Goal: Task Accomplishment & Management: Complete application form

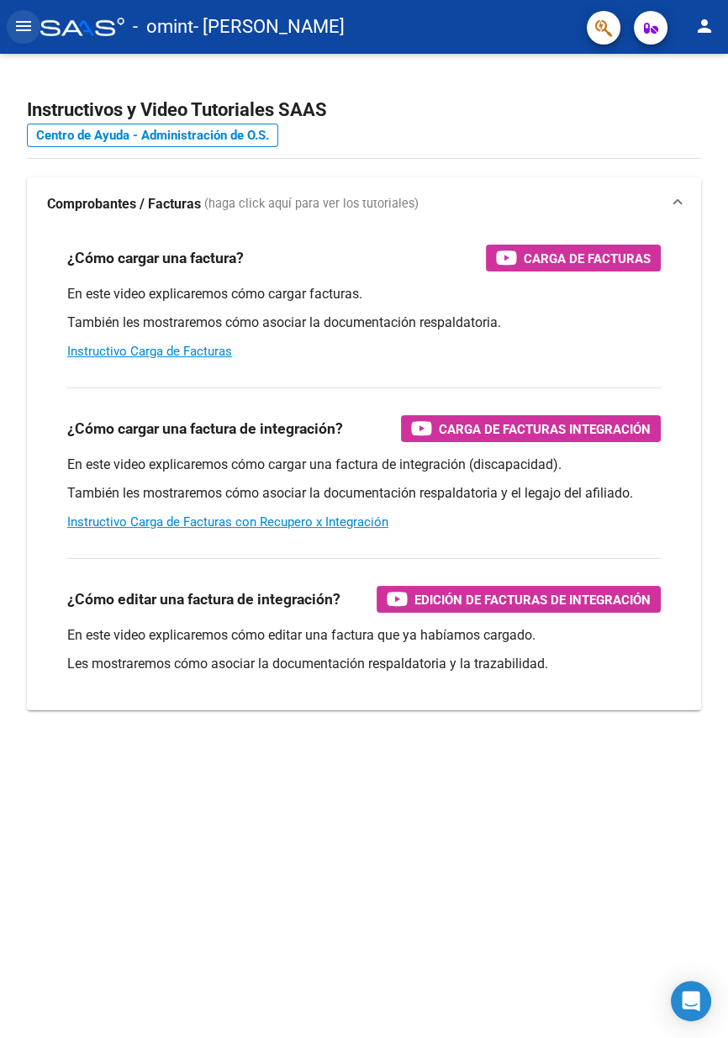
click at [21, 21] on mat-icon "menu" at bounding box center [23, 26] width 20 height 20
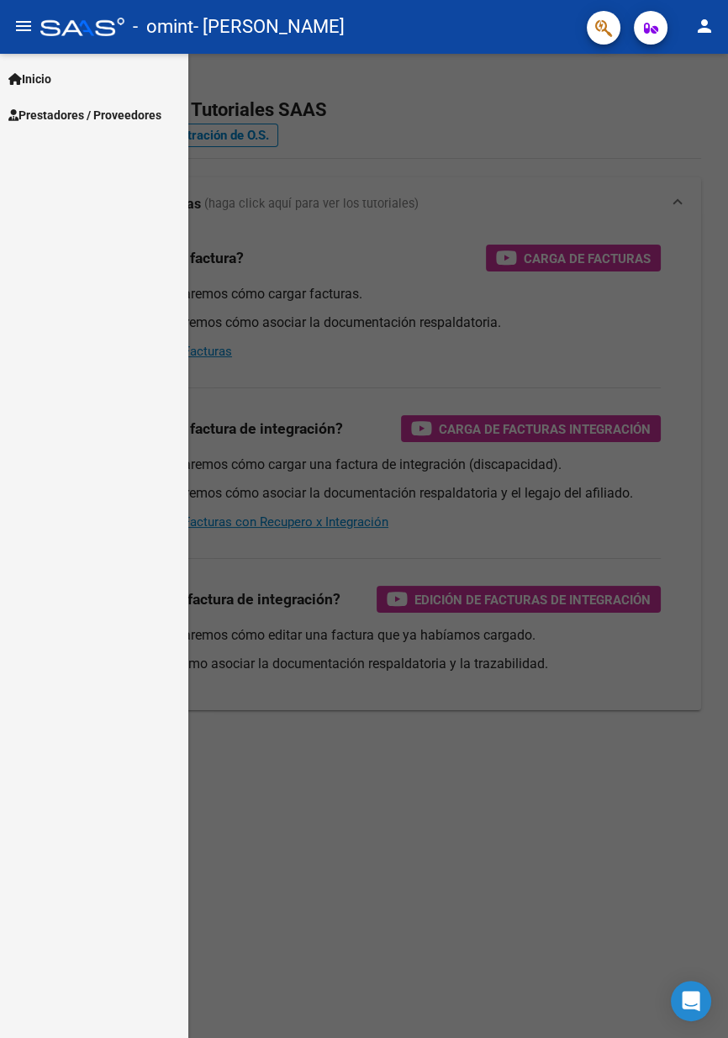
click at [120, 113] on span "Prestadores / Proveedores" at bounding box center [84, 115] width 153 height 18
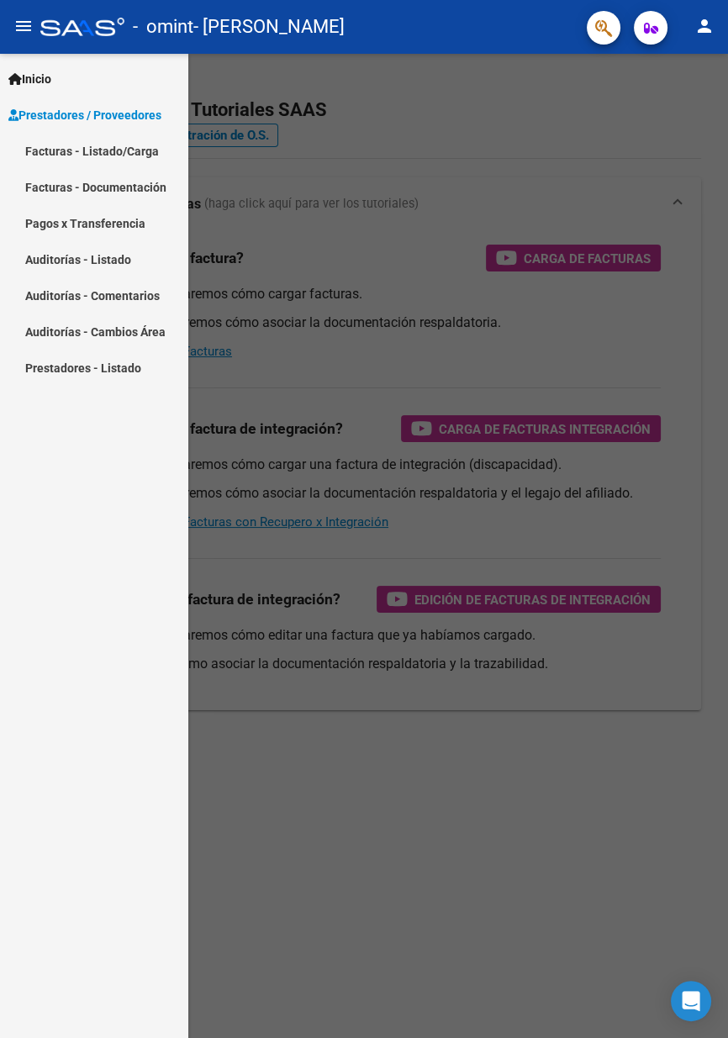
click at [137, 150] on link "Facturas - Listado/Carga" at bounding box center [94, 151] width 188 height 36
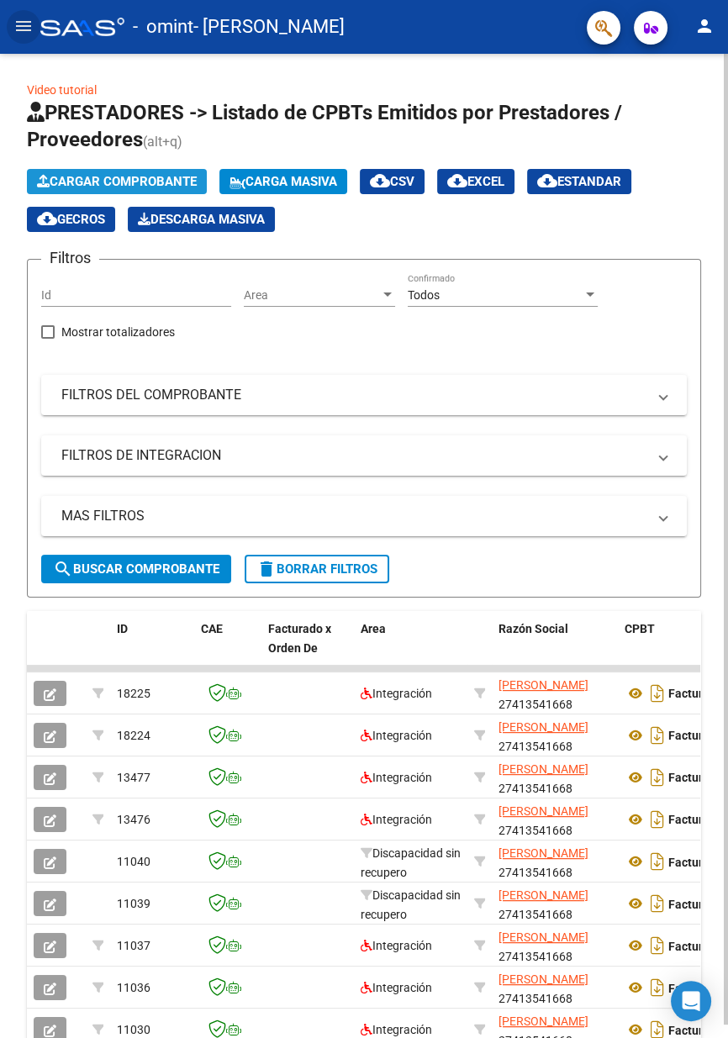
click at [182, 180] on span "Cargar Comprobante" at bounding box center [117, 181] width 160 height 15
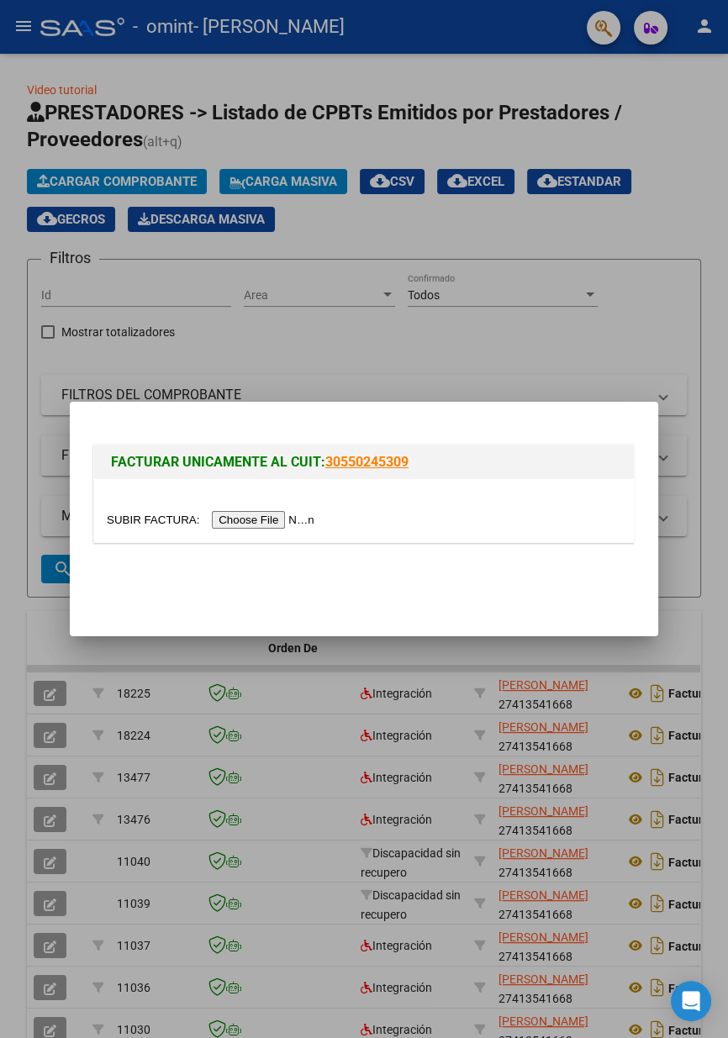
click at [277, 518] on input "file" at bounding box center [213, 520] width 213 height 18
click at [256, 538] on div at bounding box center [364, 510] width 540 height 63
click at [231, 527] on input "file" at bounding box center [213, 520] width 213 height 18
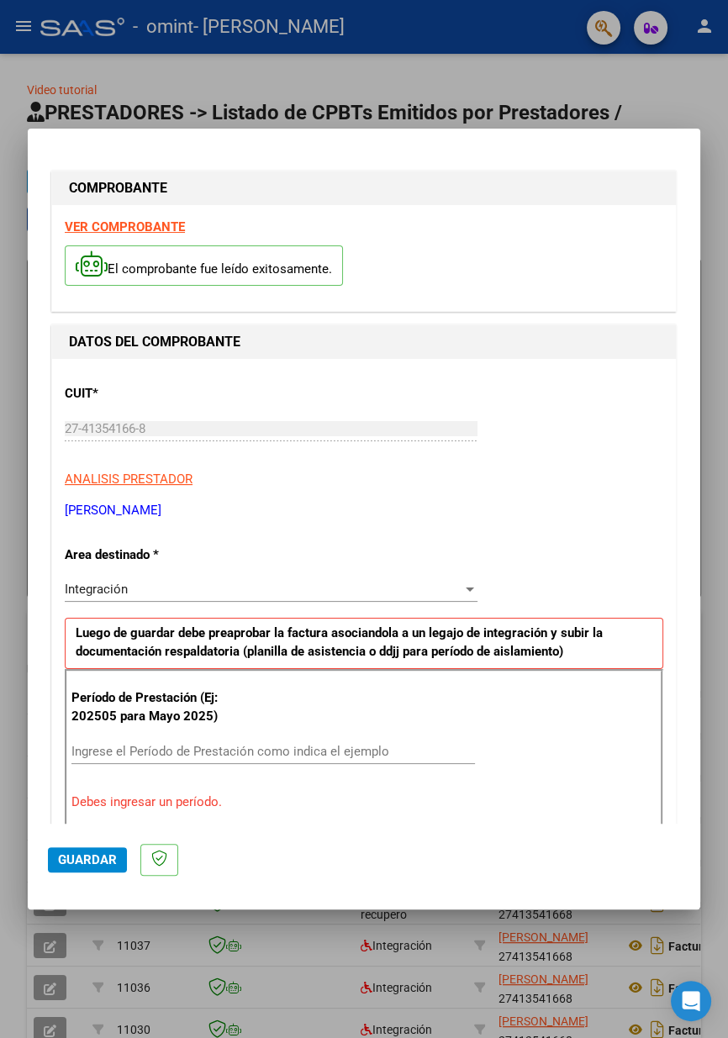
click at [221, 695] on p "Período de Prestación (Ej: 202505 para Mayo 2025)" at bounding box center [159, 708] width 176 height 38
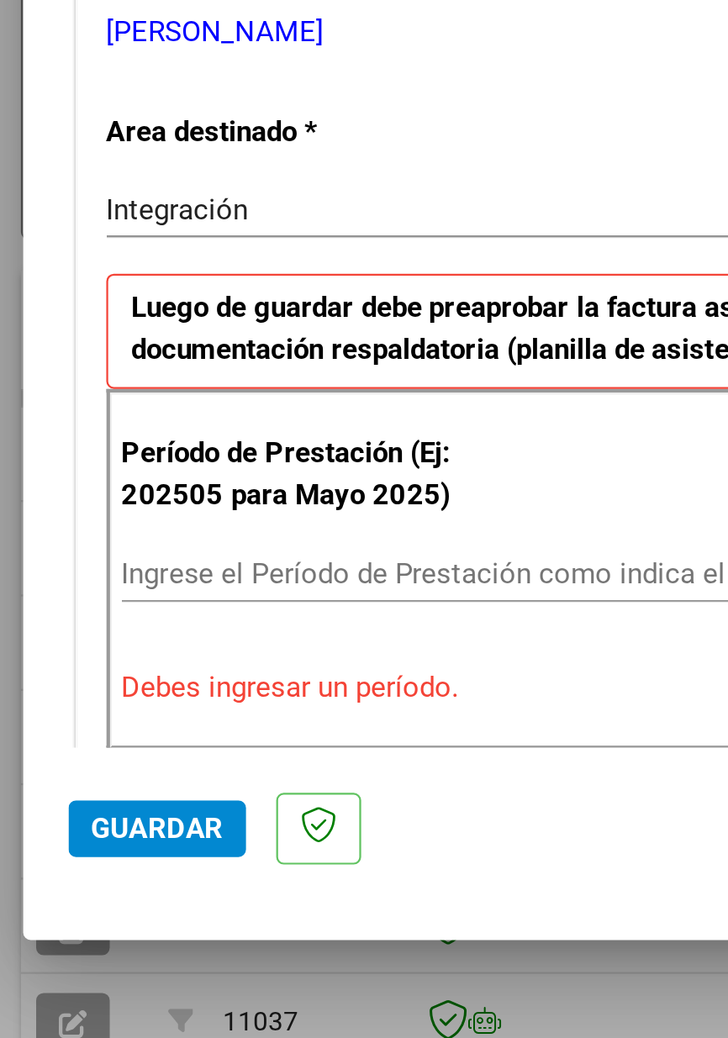
click at [188, 739] on input "Ingrese el Período de Prestación como indica el ejemplo" at bounding box center [273, 746] width 404 height 15
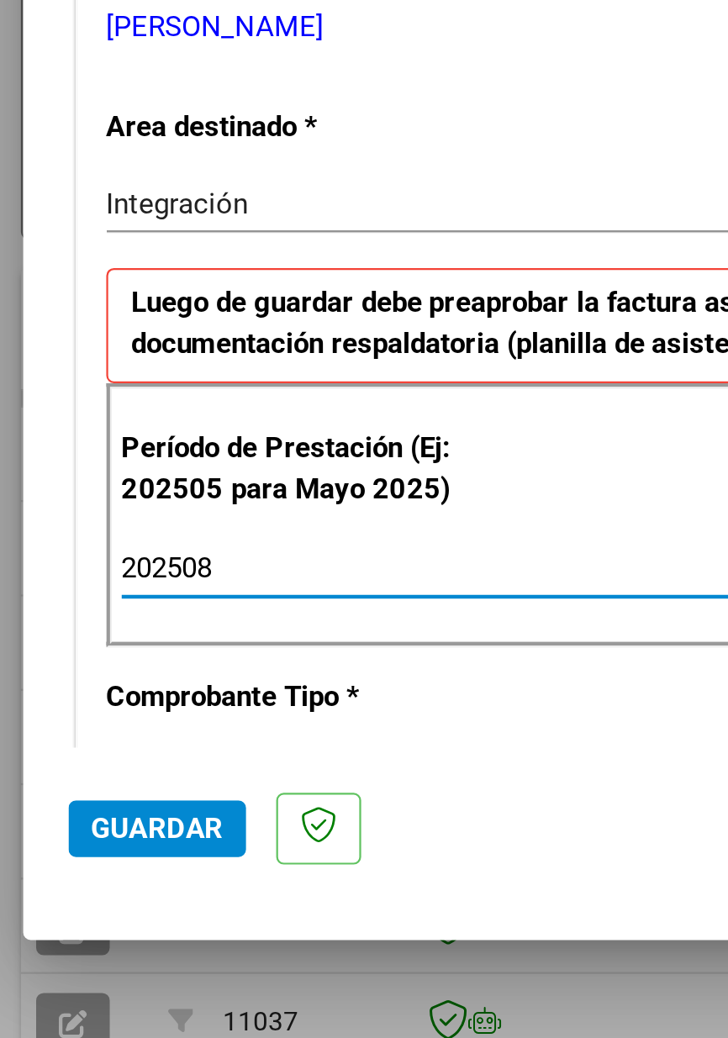
scroll to position [10, 0]
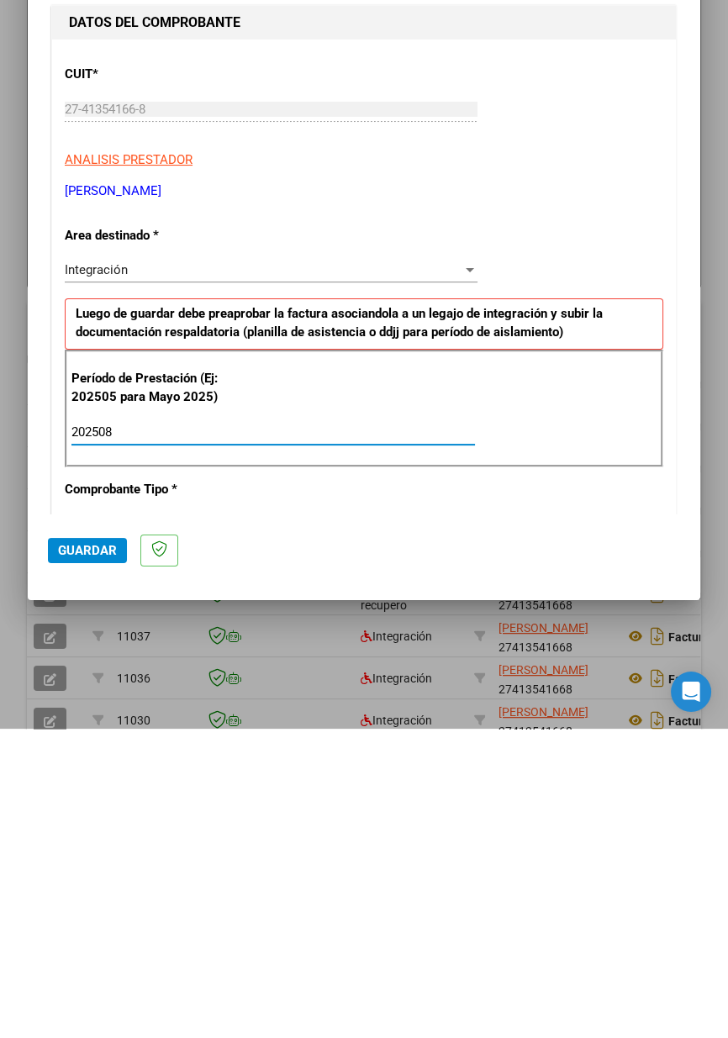
type input "202508"
click at [92, 868] on span "Guardar" at bounding box center [87, 859] width 59 height 15
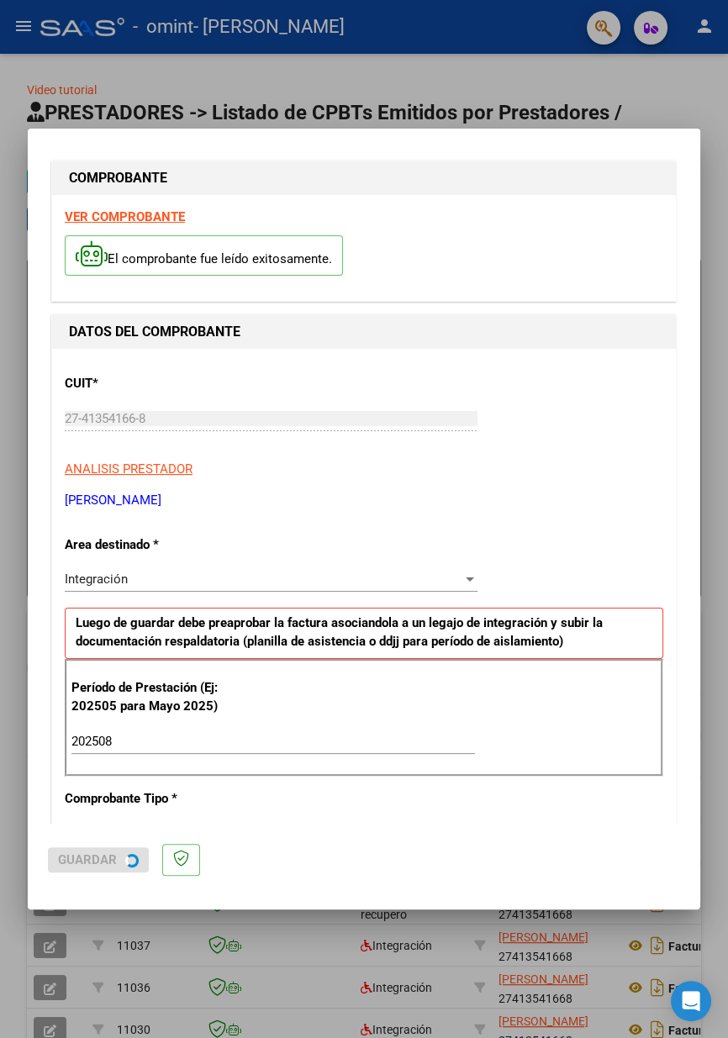
scroll to position [0, 0]
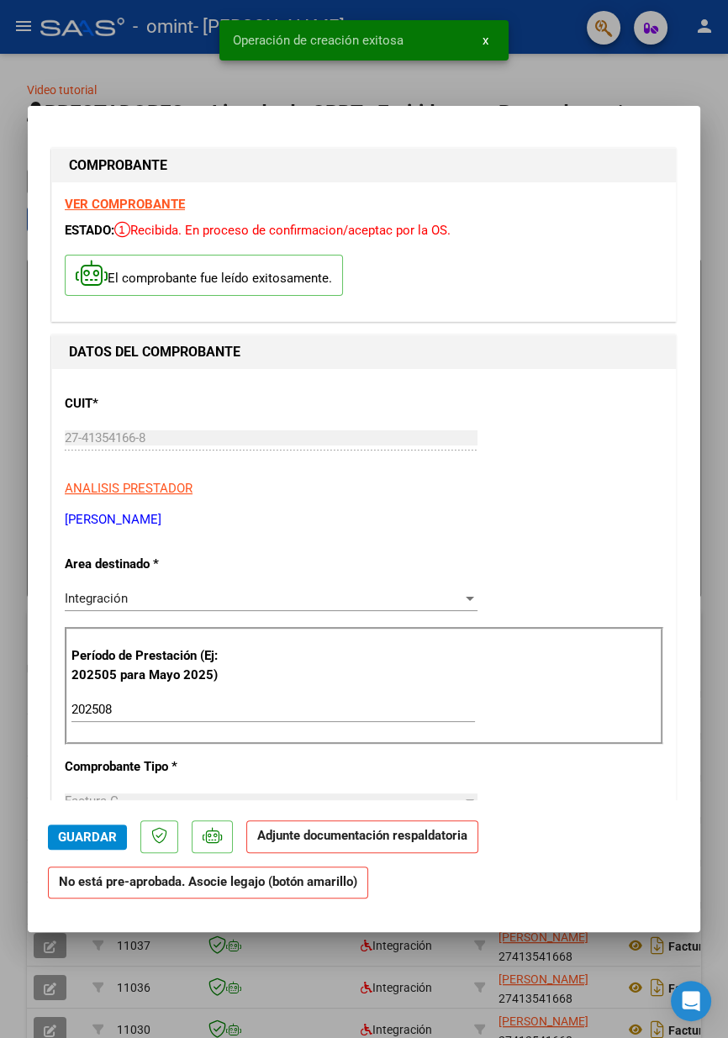
click at [718, 457] on div at bounding box center [364, 519] width 728 height 1038
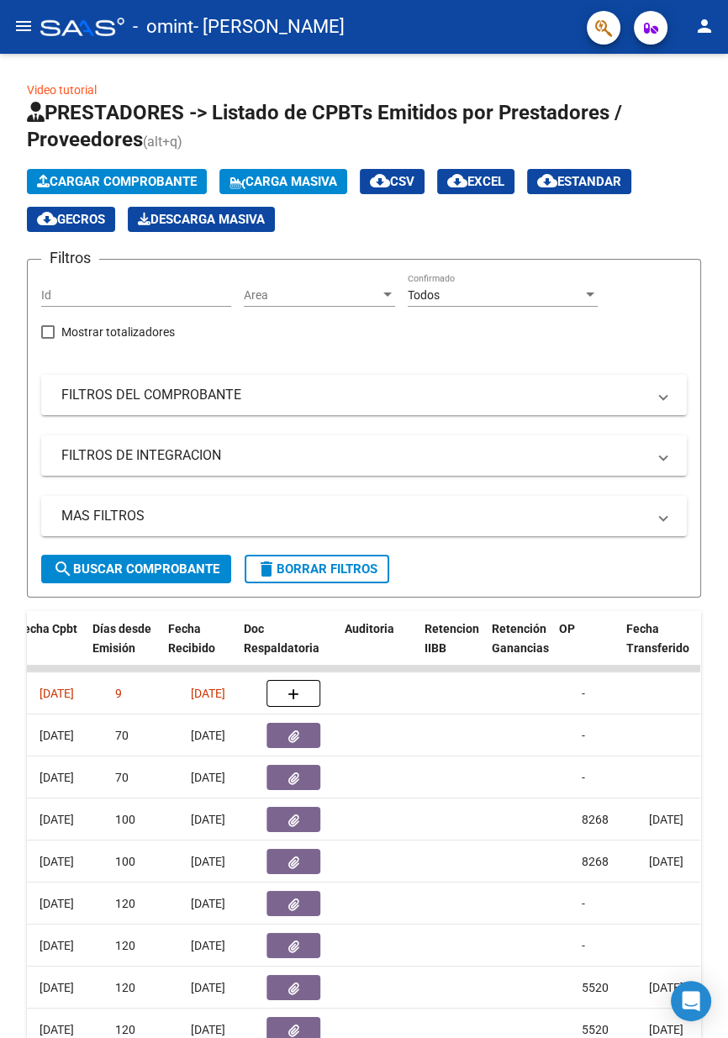
scroll to position [0, 886]
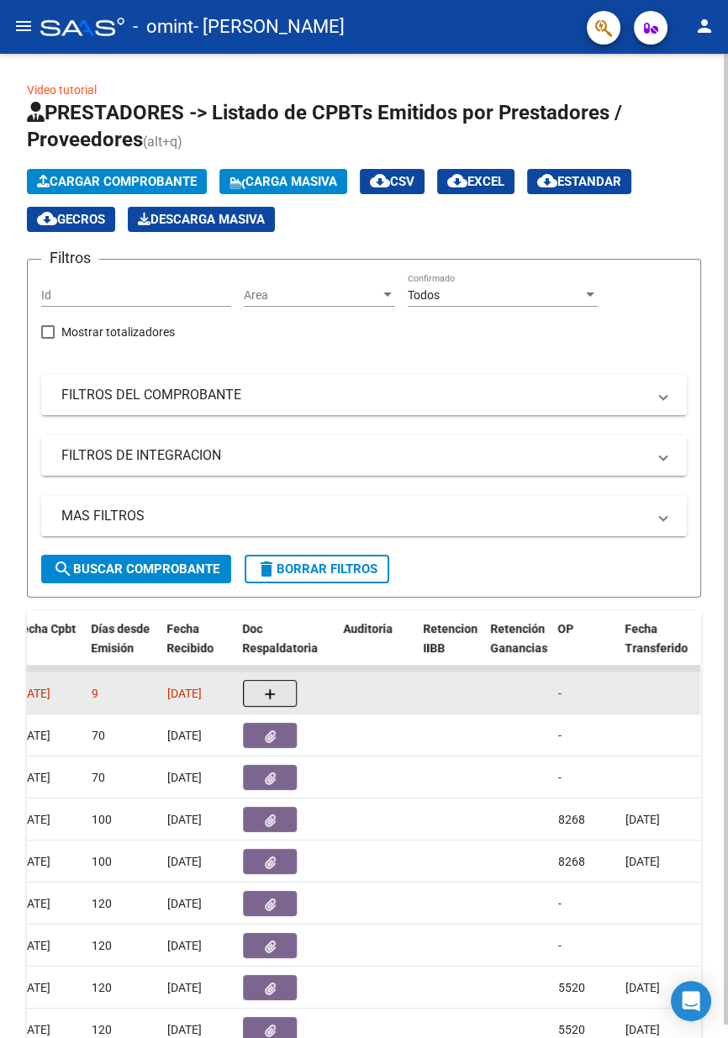
click at [272, 704] on button "button" at bounding box center [270, 693] width 54 height 27
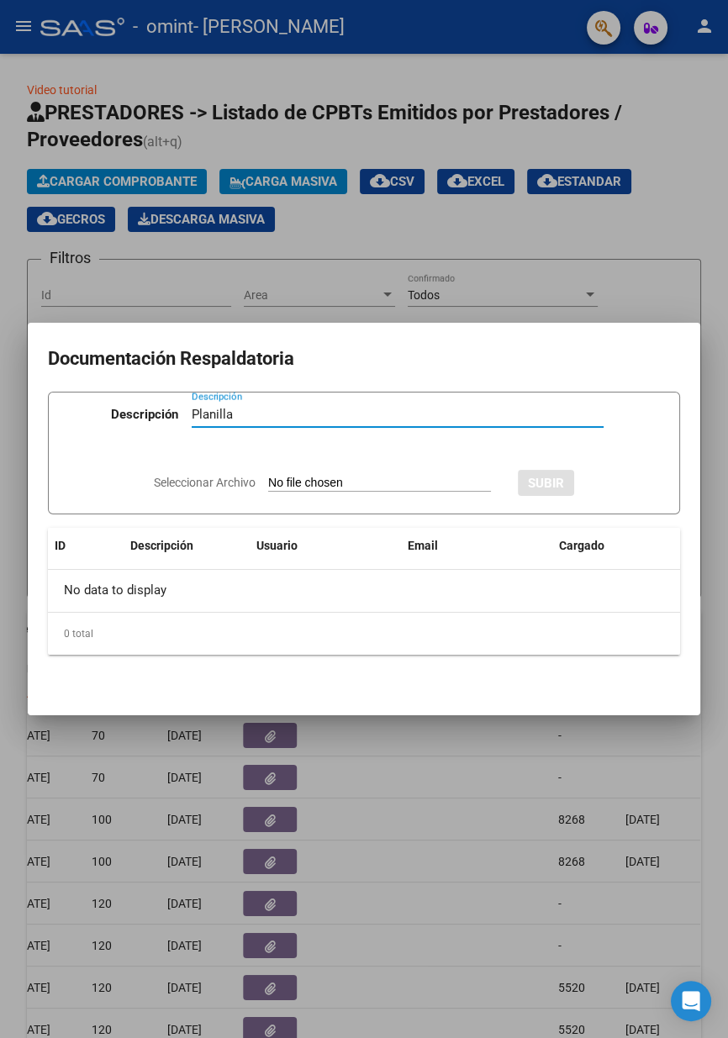
type input "Planilla"
click at [349, 483] on input "Seleccionar Archivo" at bounding box center [379, 484] width 223 height 16
type input "C:\fakepath\planilla [PERSON_NAME] (1).pdf"
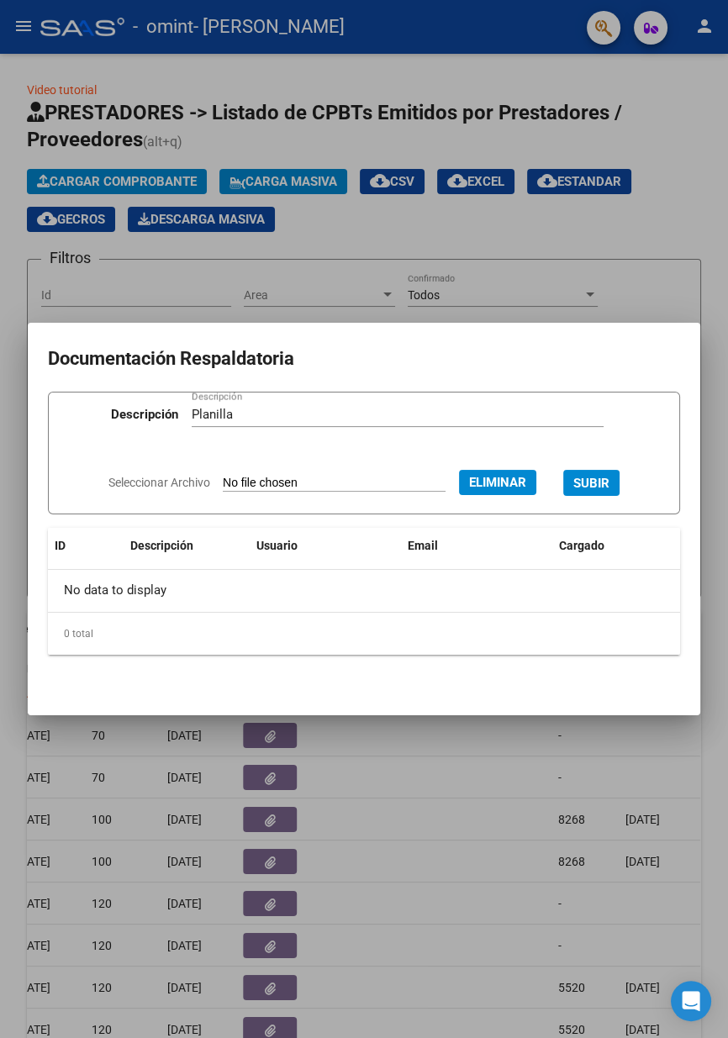
click at [610, 487] on span "SUBIR" at bounding box center [591, 483] width 36 height 15
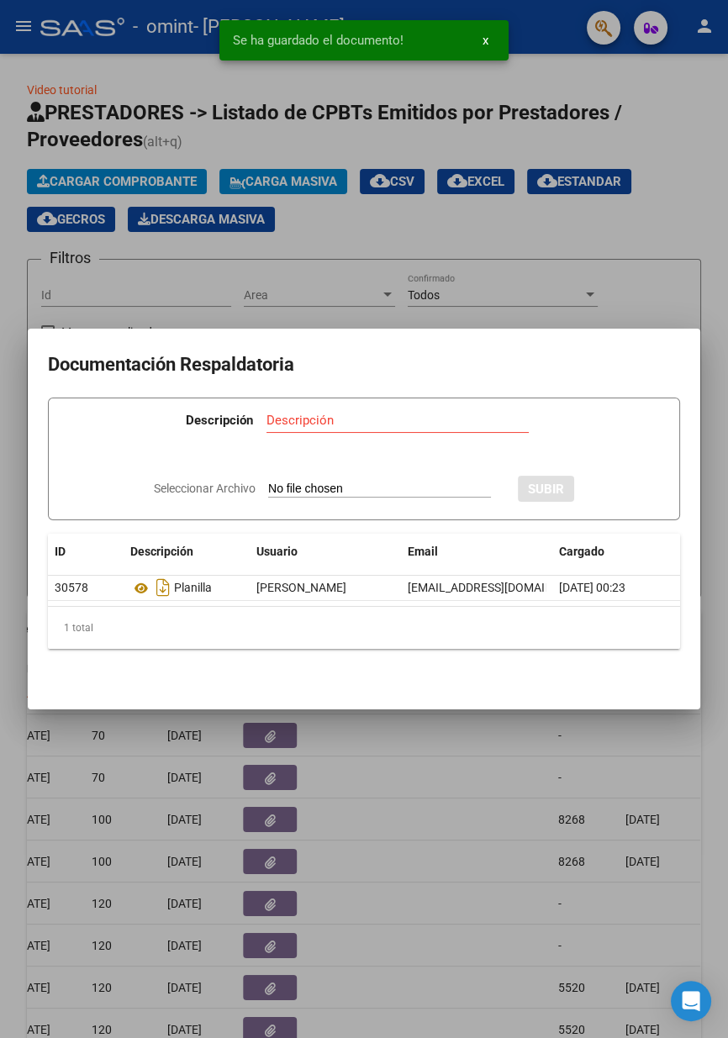
click at [558, 772] on div at bounding box center [364, 519] width 728 height 1038
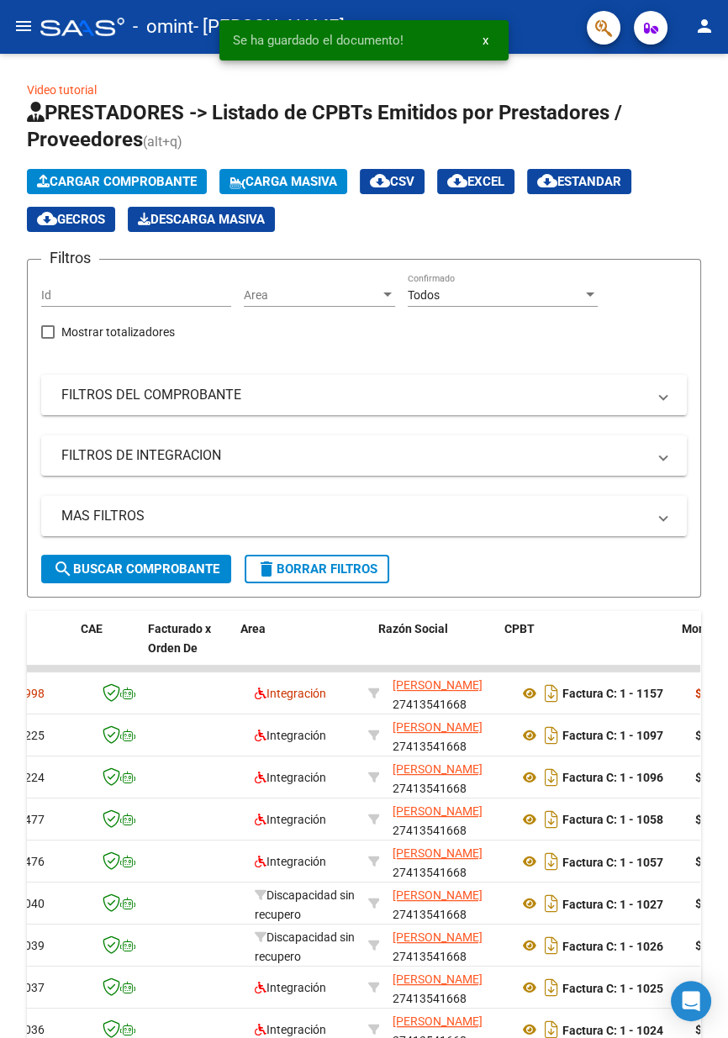
scroll to position [0, 105]
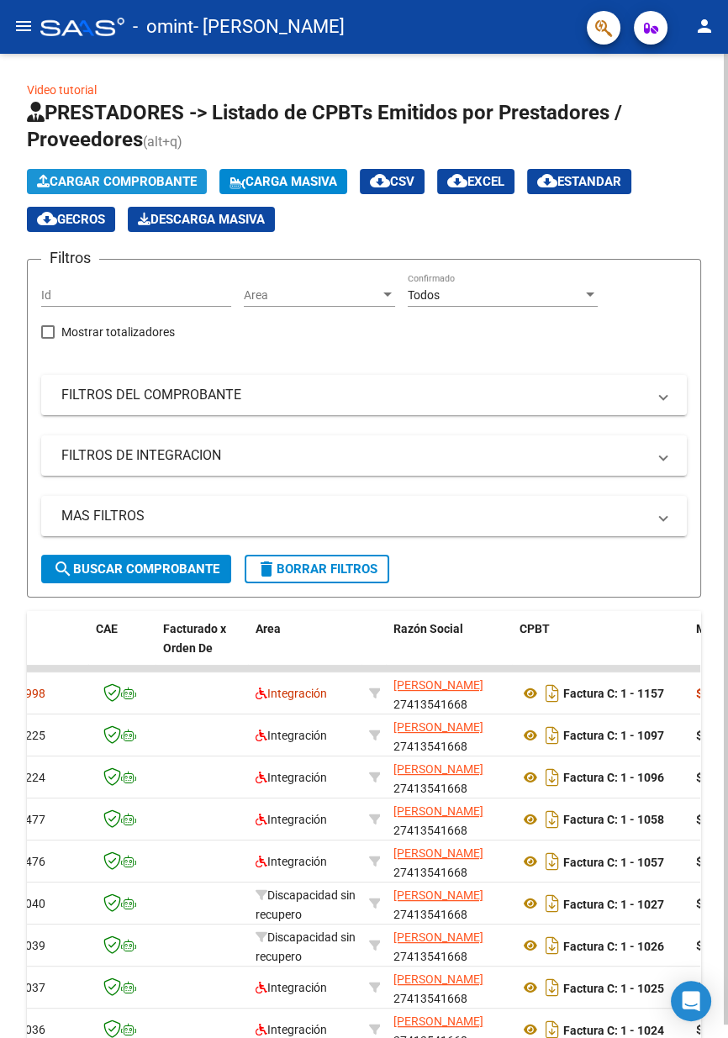
click at [189, 185] on span "Cargar Comprobante" at bounding box center [117, 181] width 160 height 15
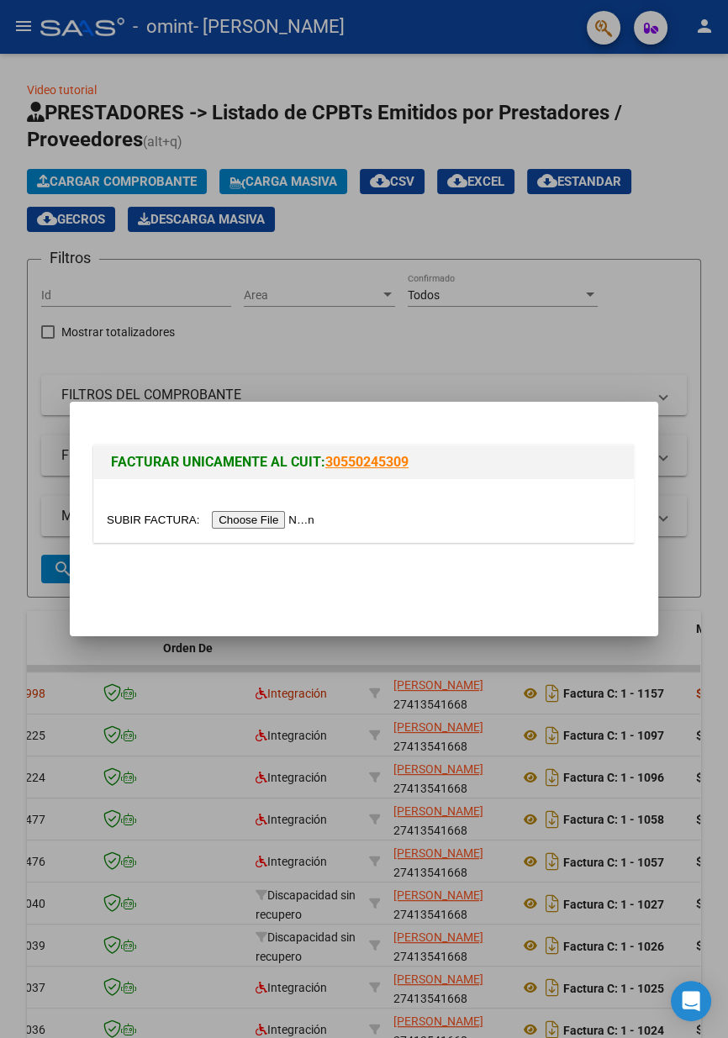
click at [319, 518] on input "file" at bounding box center [213, 520] width 213 height 18
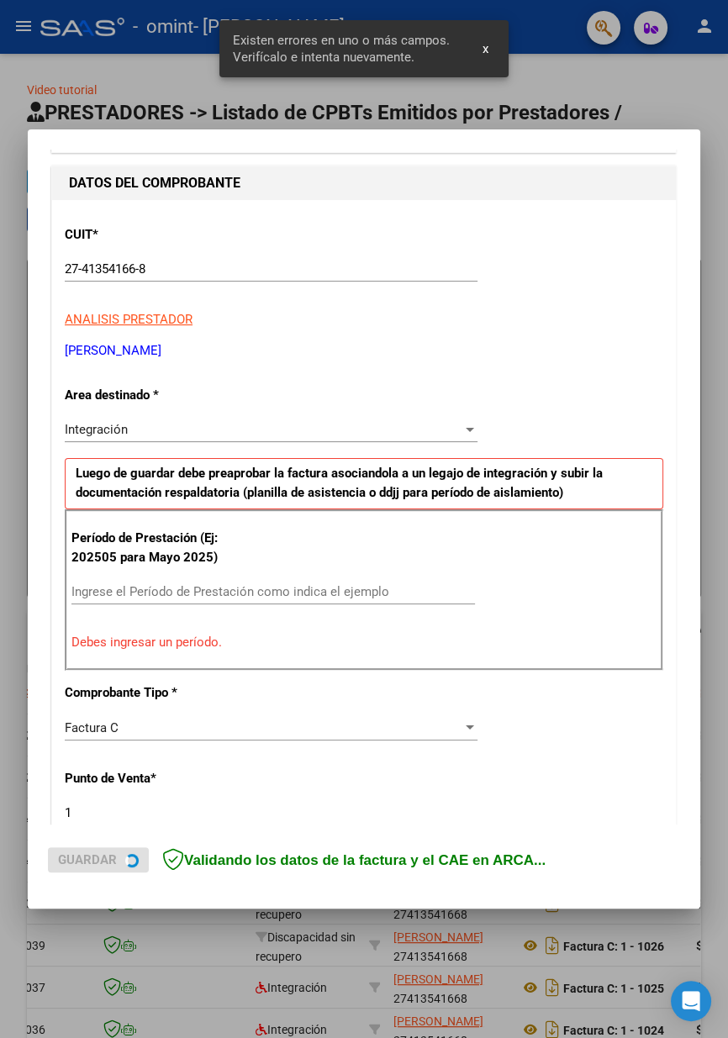
scroll to position [187, 0]
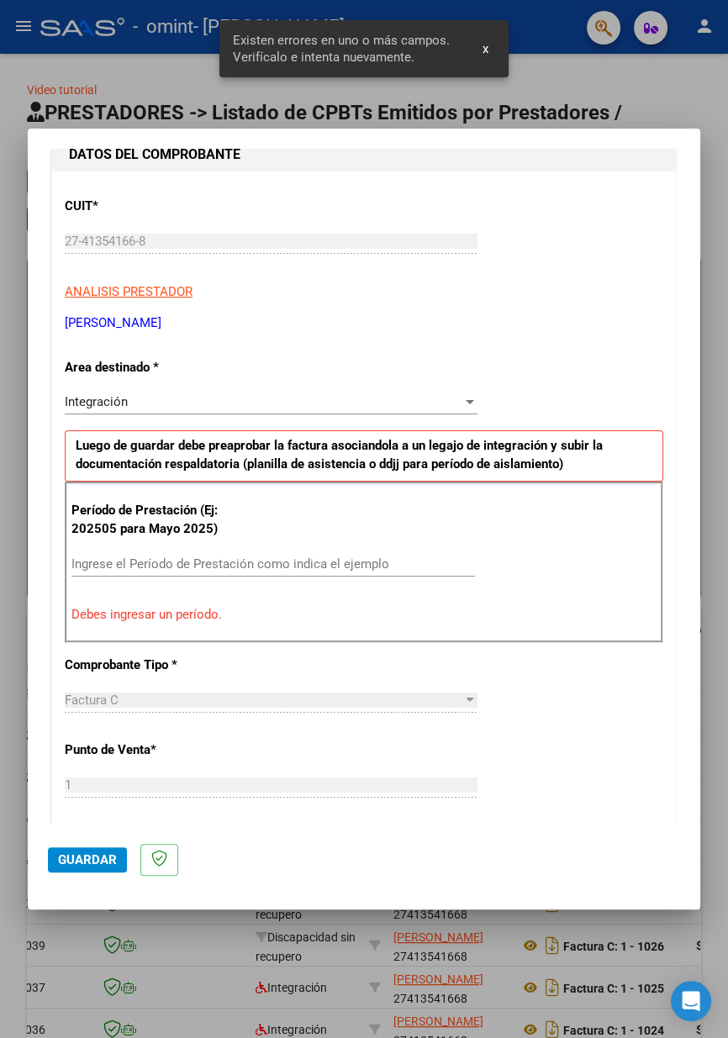
click at [171, 557] on input "Ingrese el Período de Prestación como indica el ejemplo" at bounding box center [273, 564] width 404 height 15
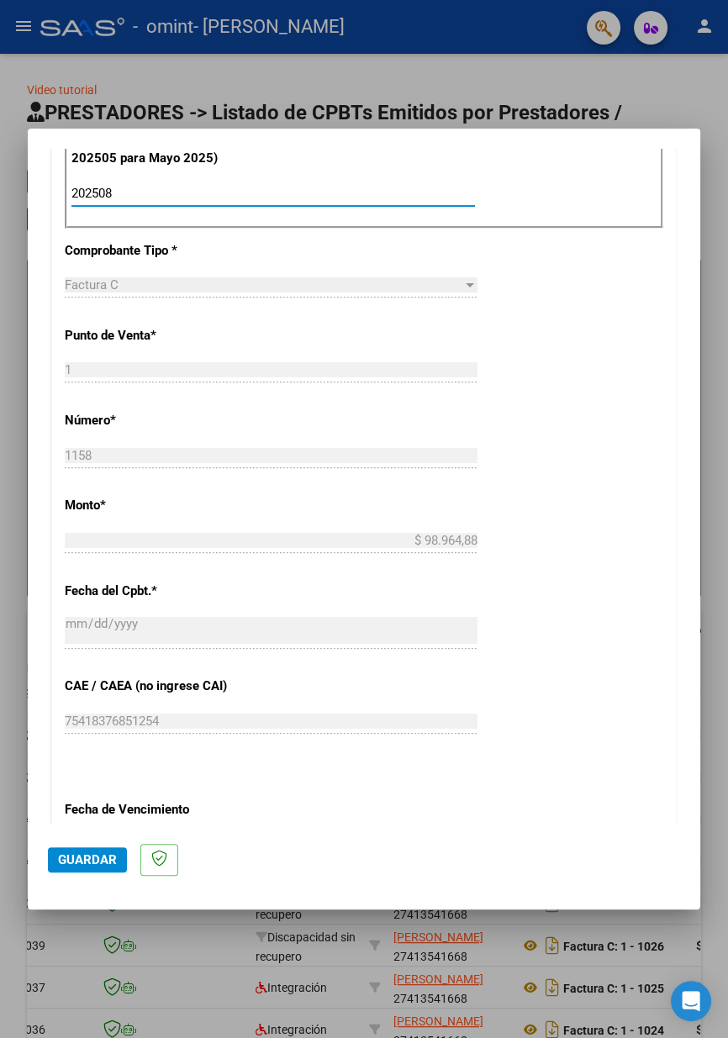
scroll to position [779, 0]
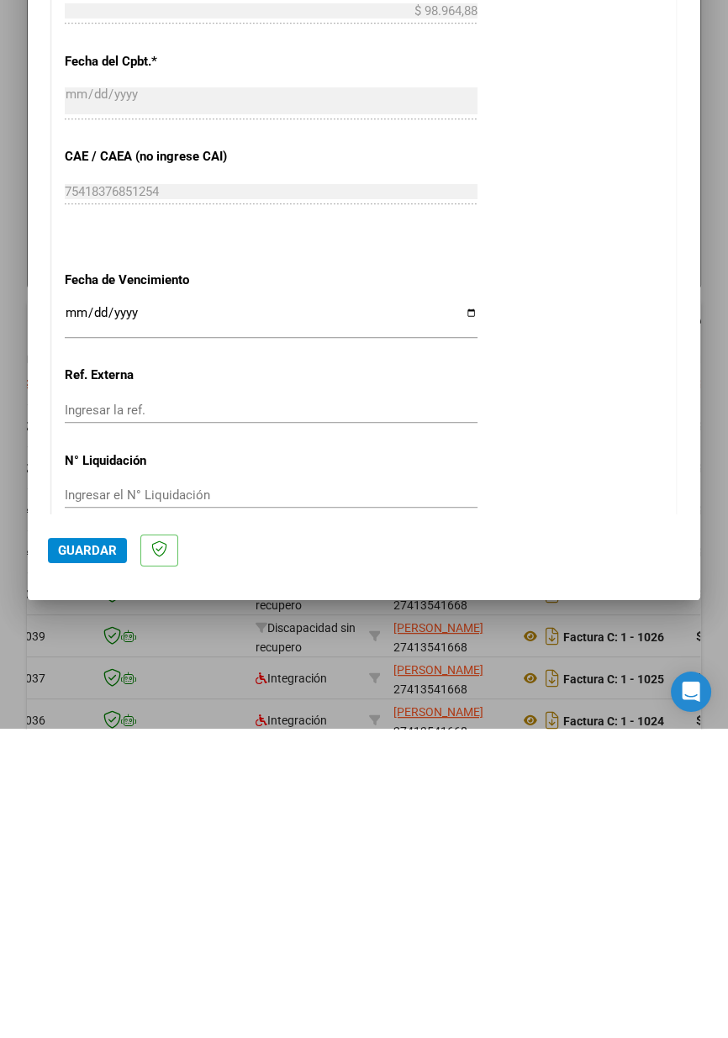
type input "202508"
click at [99, 868] on span "Guardar" at bounding box center [87, 859] width 59 height 15
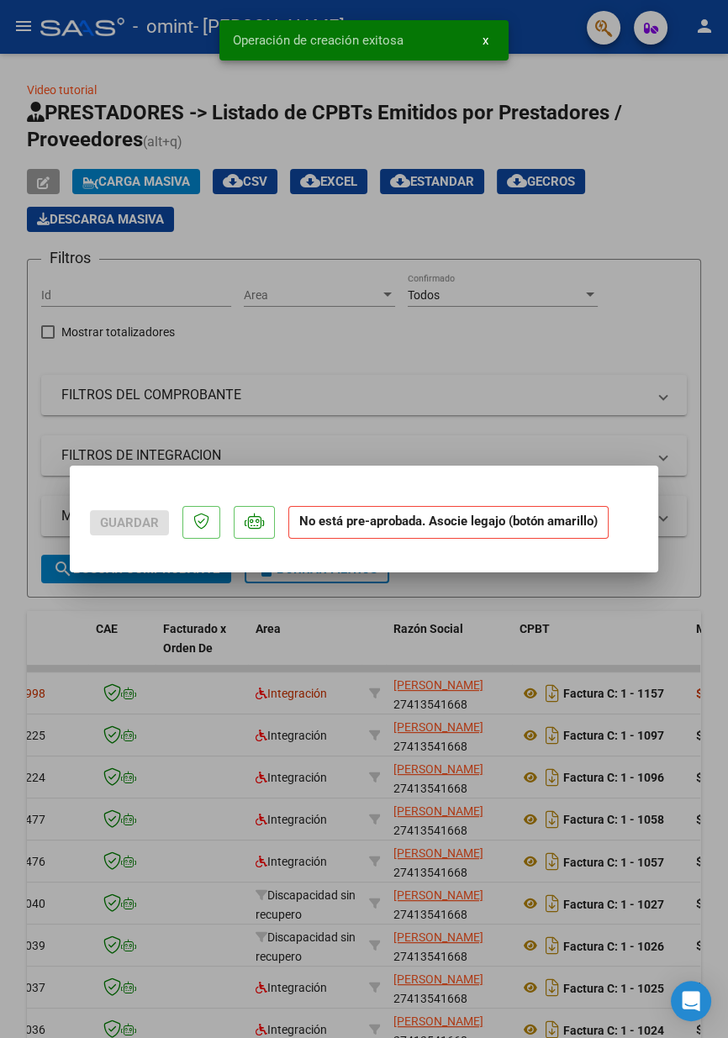
scroll to position [0, 0]
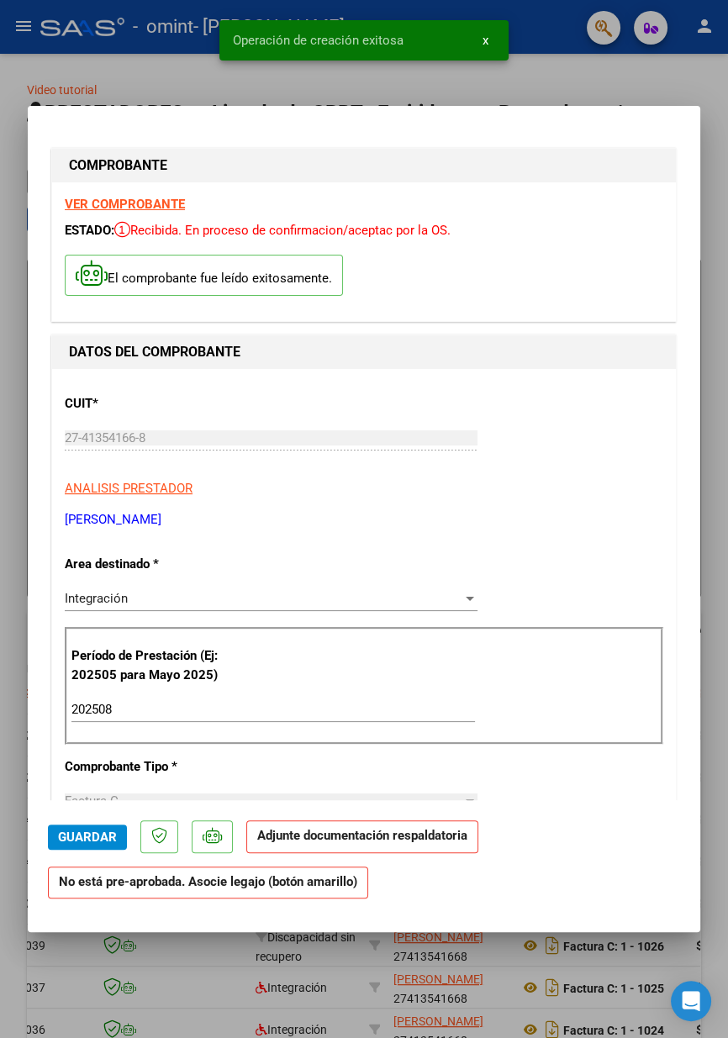
click at [1, 308] on div at bounding box center [364, 519] width 728 height 1038
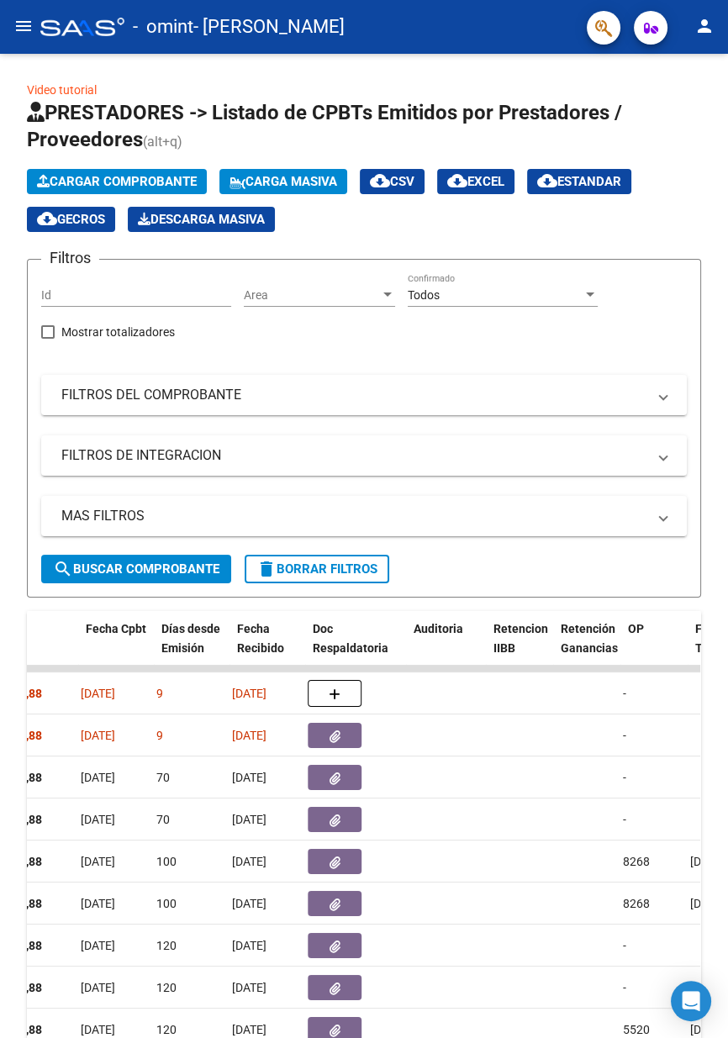
scroll to position [0, 814]
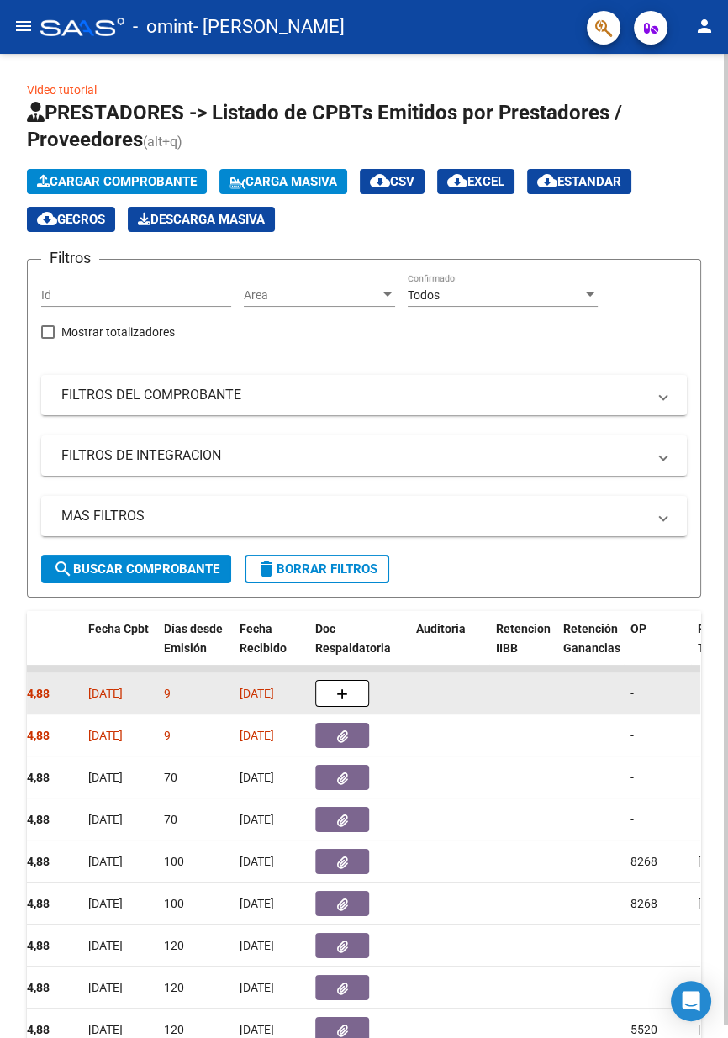
click at [359, 699] on button "button" at bounding box center [342, 693] width 54 height 27
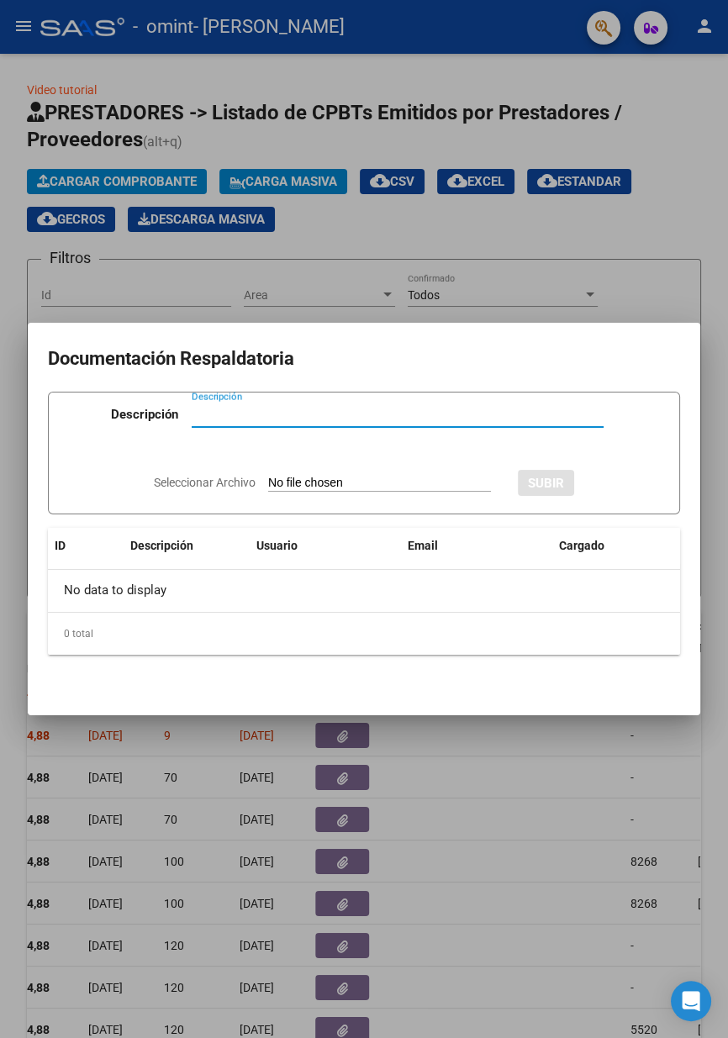
click at [442, 479] on input "Seleccionar Archivo" at bounding box center [379, 484] width 223 height 16
type input "C:\fakepath\planilla [PERSON_NAME].pdf"
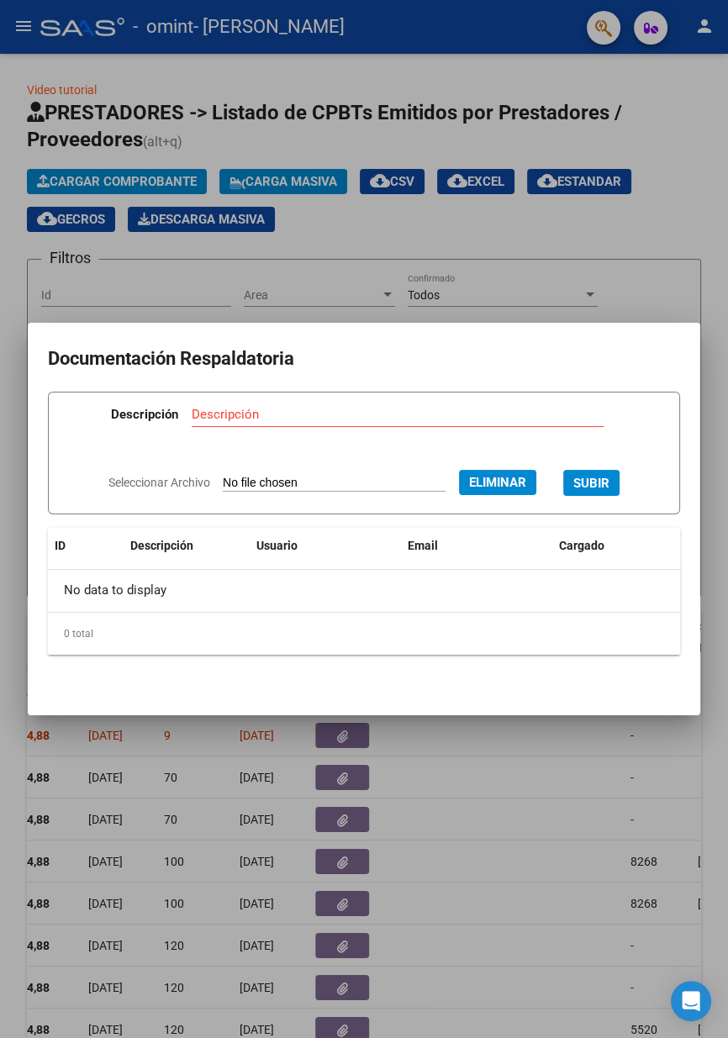
click at [610, 488] on span "SUBIR" at bounding box center [591, 483] width 36 height 15
click at [388, 404] on div "Descripción" at bounding box center [332, 414] width 372 height 25
type input "Planilla"
click at [610, 504] on div "Seleccionar Archivo Eliminar SUBIR" at bounding box center [363, 481] width 511 height 49
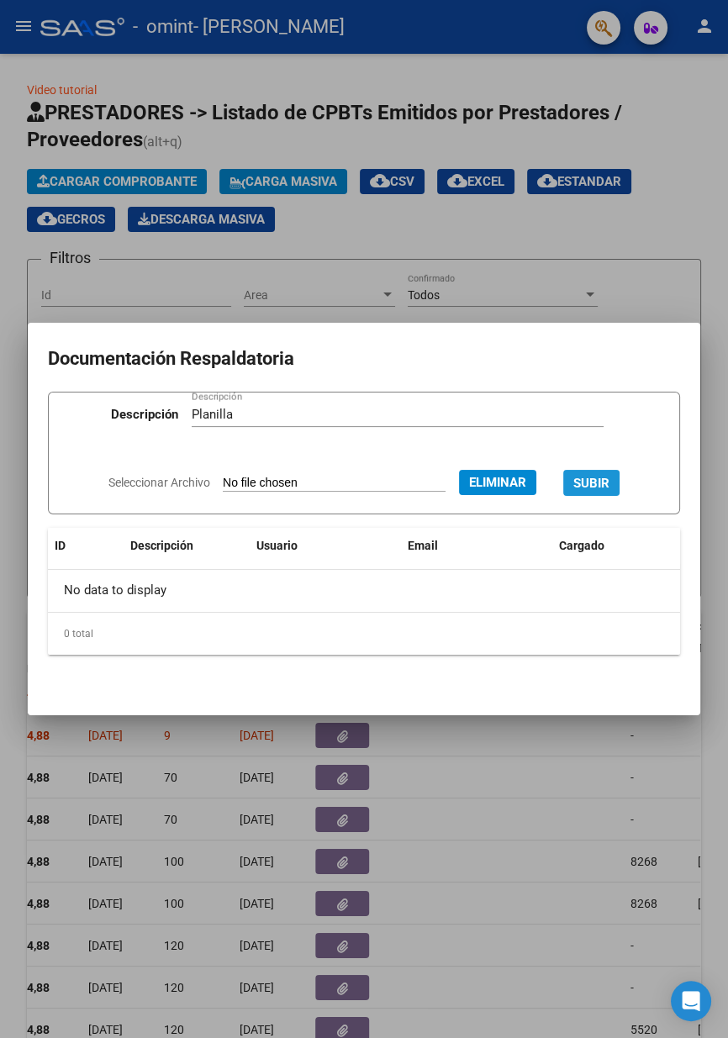
click at [601, 492] on button "SUBIR" at bounding box center [591, 483] width 56 height 26
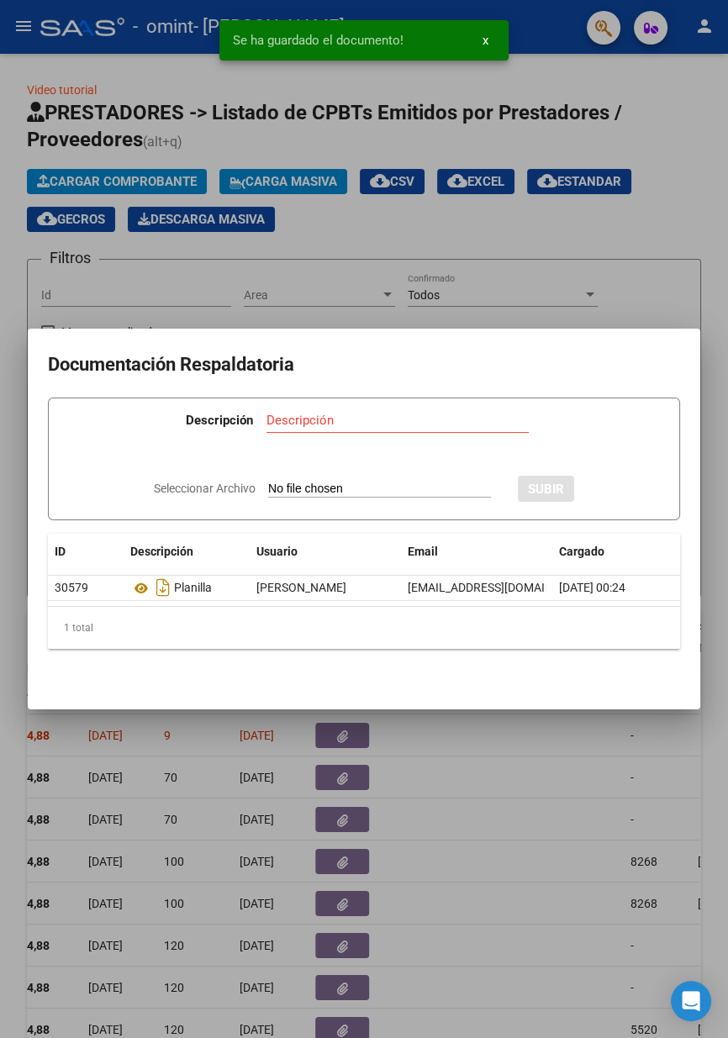
click at [415, 424] on input "Descripción" at bounding box center [398, 420] width 262 height 15
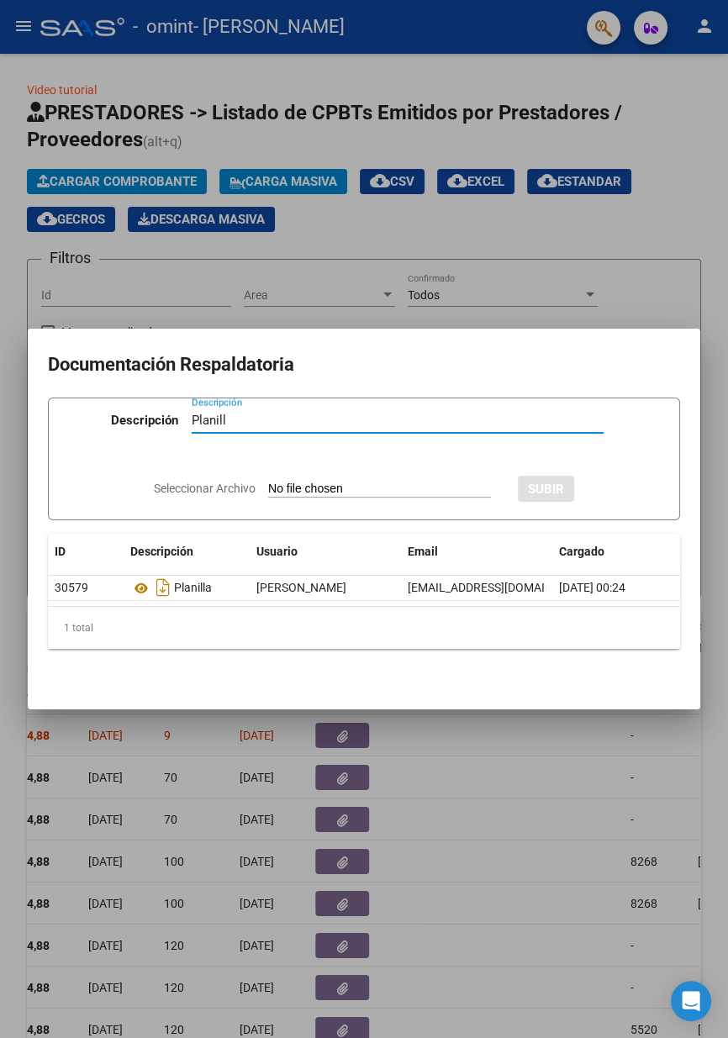
type input "Planill"
click at [706, 534] on div at bounding box center [364, 519] width 728 height 1038
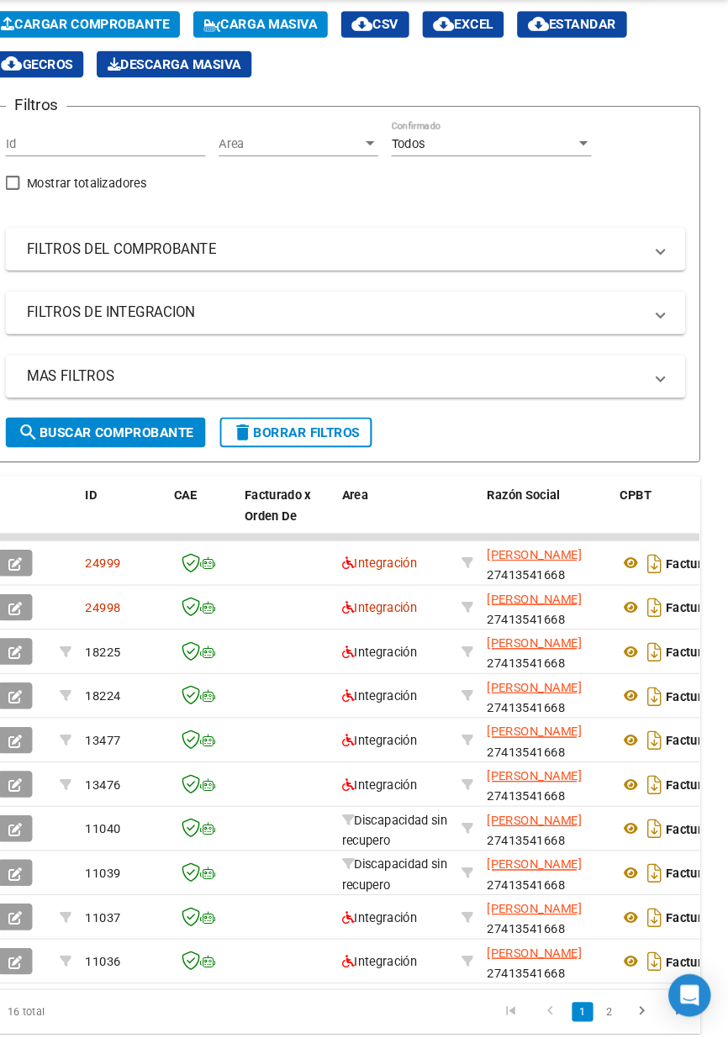
scroll to position [35, 0]
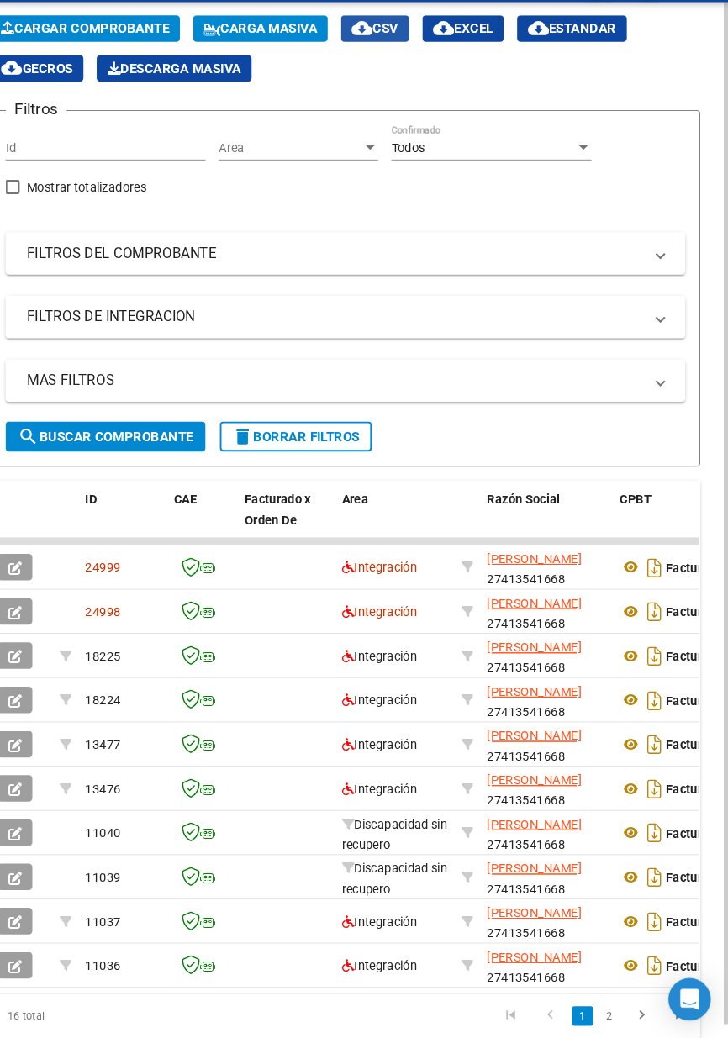
click at [405, 66] on button "cloud_download CSV" at bounding box center [392, 78] width 65 height 25
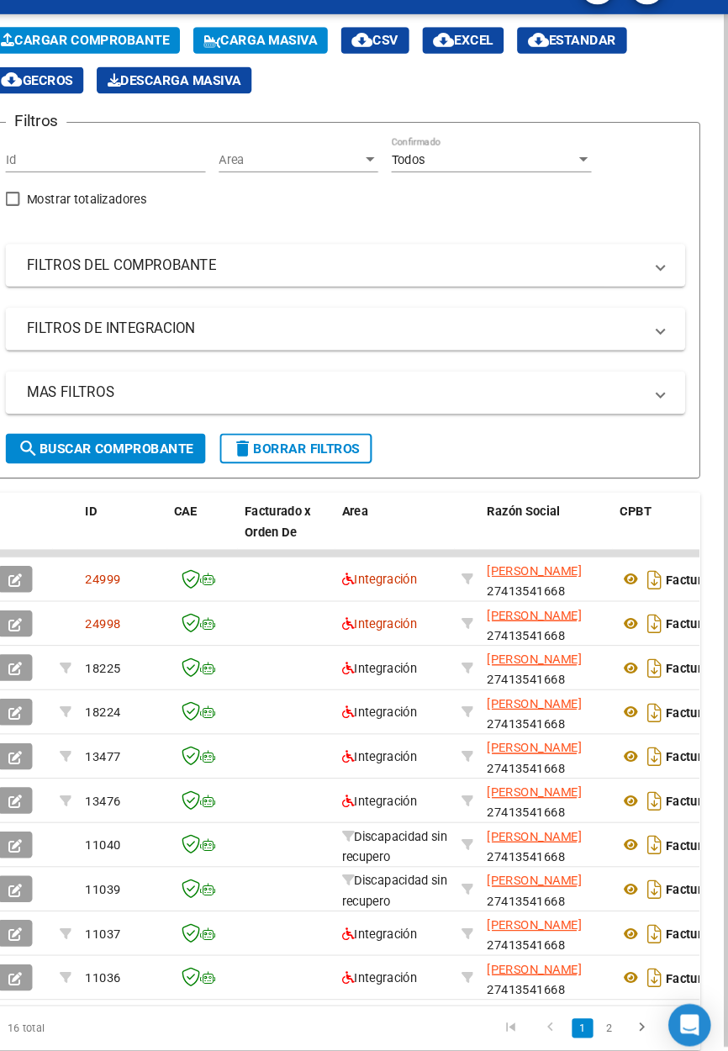
scroll to position [90, 0]
